Goal: Find specific page/section: Find specific page/section

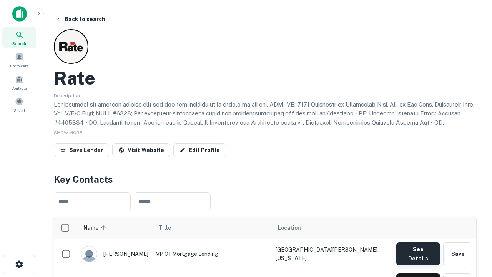
click at [418, 250] on button "See Details" at bounding box center [418, 253] width 44 height 23
click at [19, 264] on icon "button" at bounding box center [19, 263] width 9 height 9
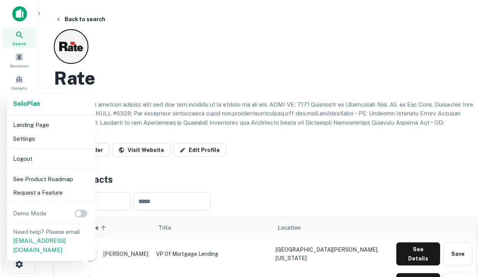
click at [51, 158] on li "Logout" at bounding box center [51, 159] width 82 height 14
